Goal: Task Accomplishment & Management: Complete application form

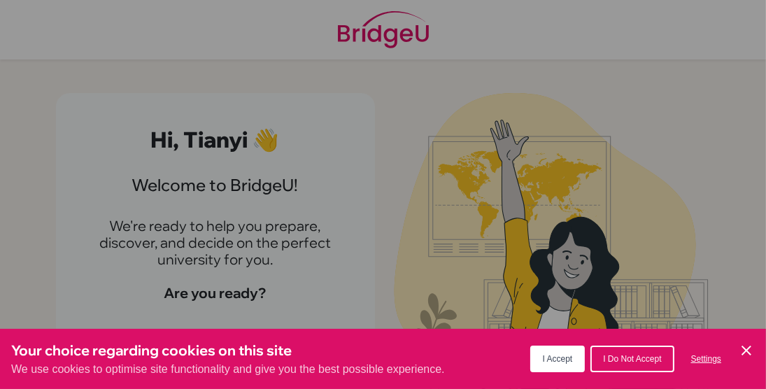
click at [563, 363] on span "I Accept" at bounding box center [558, 359] width 30 height 10
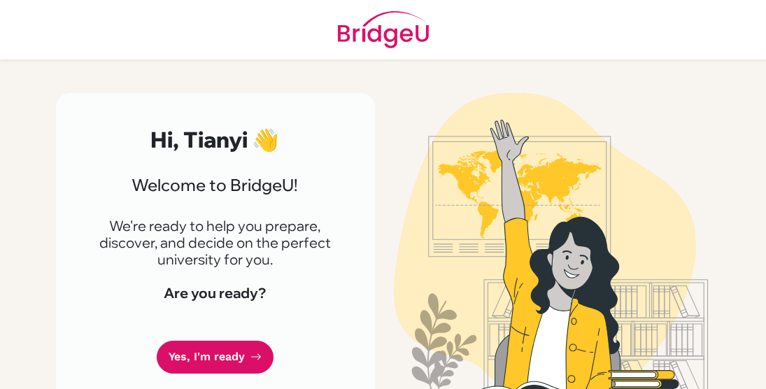
scroll to position [28, 0]
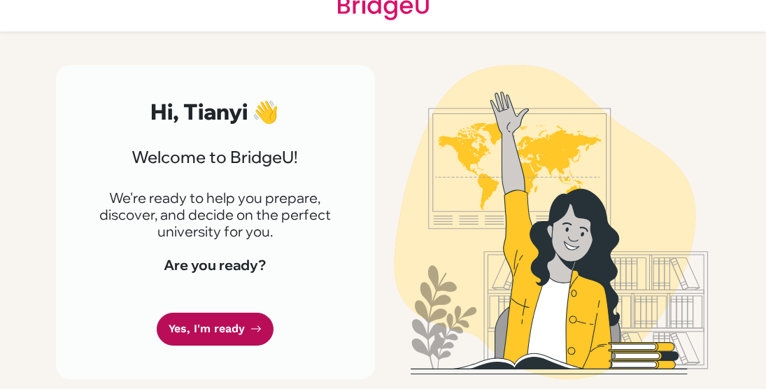
click at [215, 316] on link "Yes, I'm ready" at bounding box center [215, 329] width 117 height 33
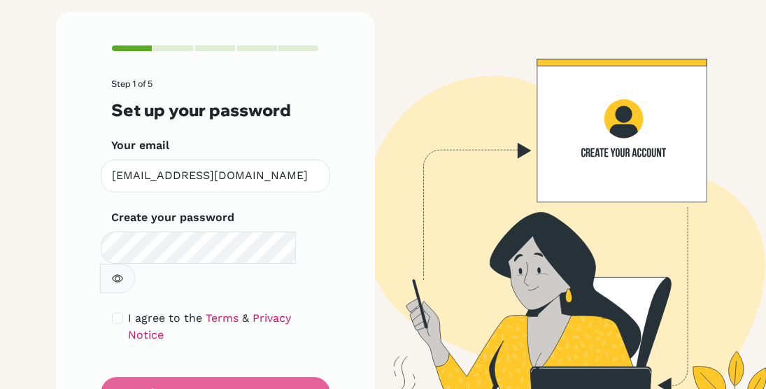
scroll to position [82, 0]
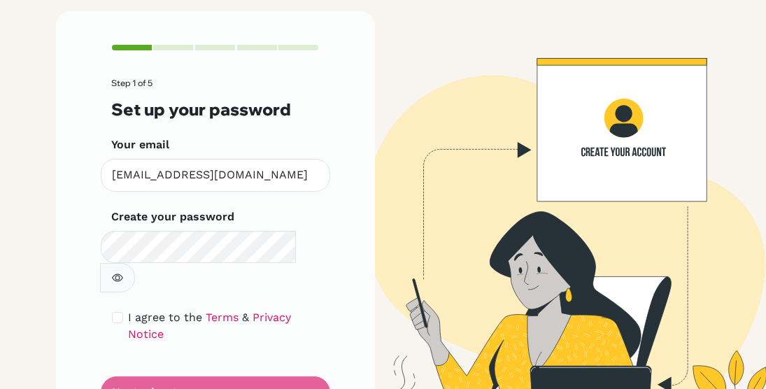
click at [303, 348] on form "Step 1 of 5 Set up your password Your email [EMAIL_ADDRESS][DOMAIN_NAME] Invali…" at bounding box center [215, 243] width 207 height 330
click at [280, 348] on form "Step 1 of 5 Set up your password Your email [EMAIL_ADDRESS][DOMAIN_NAME] Invali…" at bounding box center [215, 243] width 207 height 330
click at [303, 343] on form "Step 1 of 5 Set up your password Your email [EMAIL_ADDRESS][DOMAIN_NAME] Invali…" at bounding box center [215, 243] width 207 height 330
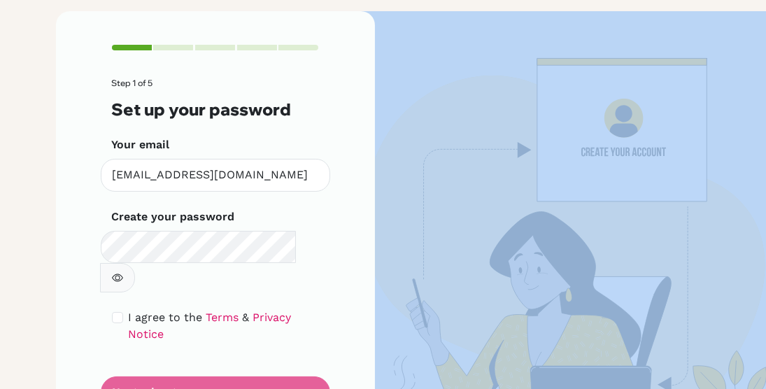
click at [303, 343] on form "Step 1 of 5 Set up your password Your email [EMAIL_ADDRESS][DOMAIN_NAME] Invali…" at bounding box center [215, 243] width 207 height 330
click at [303, 343] on form "Step 1 of 5 Set up your password Your email tianyi_zhou@bisvietnam.com Invalid …" at bounding box center [215, 243] width 207 height 330
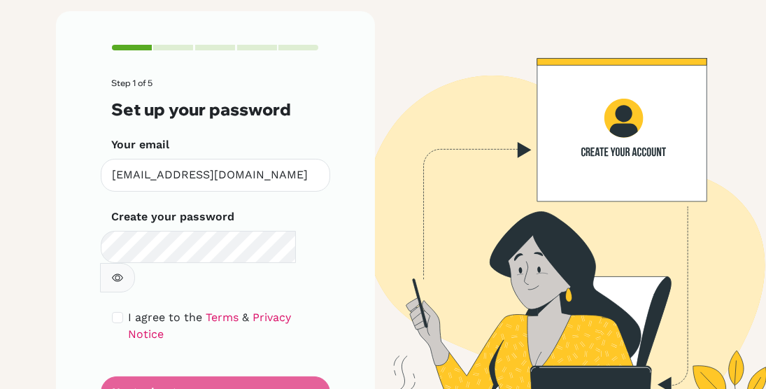
click at [338, 287] on div "Step 1 of 5 Set up your password Your email tianyi_zhou@bisvietnam.com Invalid …" at bounding box center [215, 226] width 319 height 431
click at [157, 338] on form "Step 1 of 5 Set up your password Your email tianyi_zhou@bisvietnam.com Invalid …" at bounding box center [215, 243] width 207 height 330
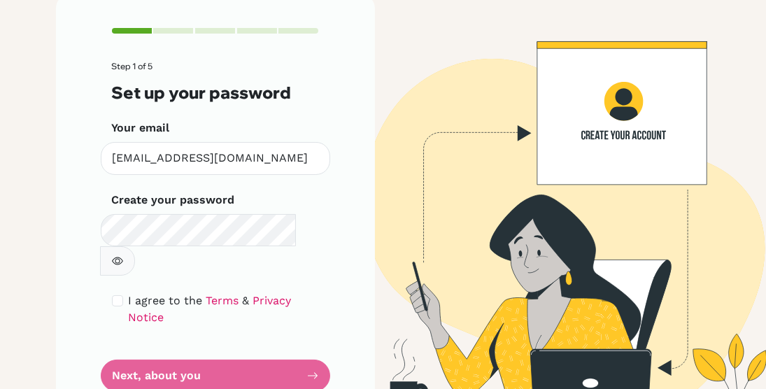
click at [135, 246] on button "button" at bounding box center [117, 260] width 35 height 29
click at [306, 332] on form "Step 1 of 5 Set up your password Your email tianyi_zhou@bisvietnam.com Invalid …" at bounding box center [215, 227] width 207 height 330
click at [127, 327] on form "Step 1 of 5 Set up your password Your email tianyi_zhou@bisvietnam.com Invalid …" at bounding box center [215, 227] width 207 height 330
click at [580, 91] on img at bounding box center [550, 209] width 671 height 431
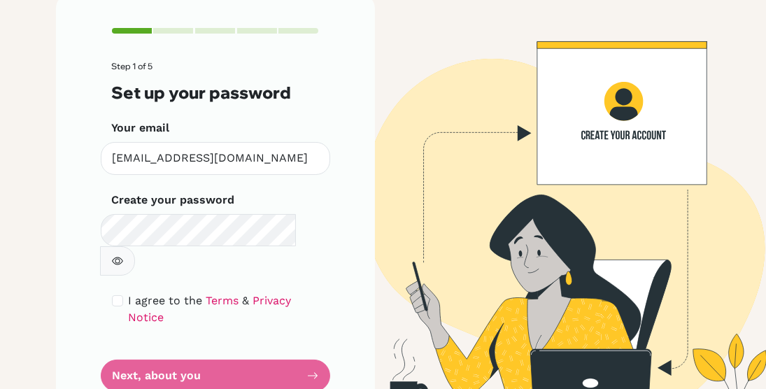
click at [156, 31] on div at bounding box center [173, 31] width 40 height 6
